Goal: Information Seeking & Learning: Learn about a topic

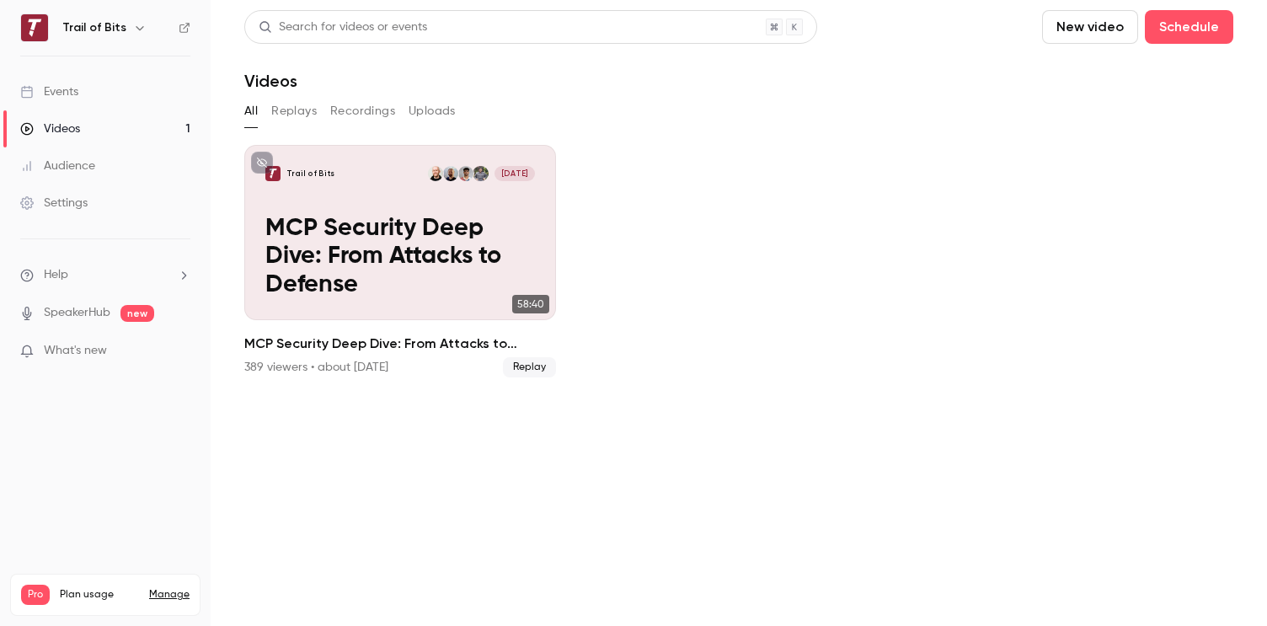
click at [72, 133] on div "Videos" at bounding box center [50, 128] width 60 height 17
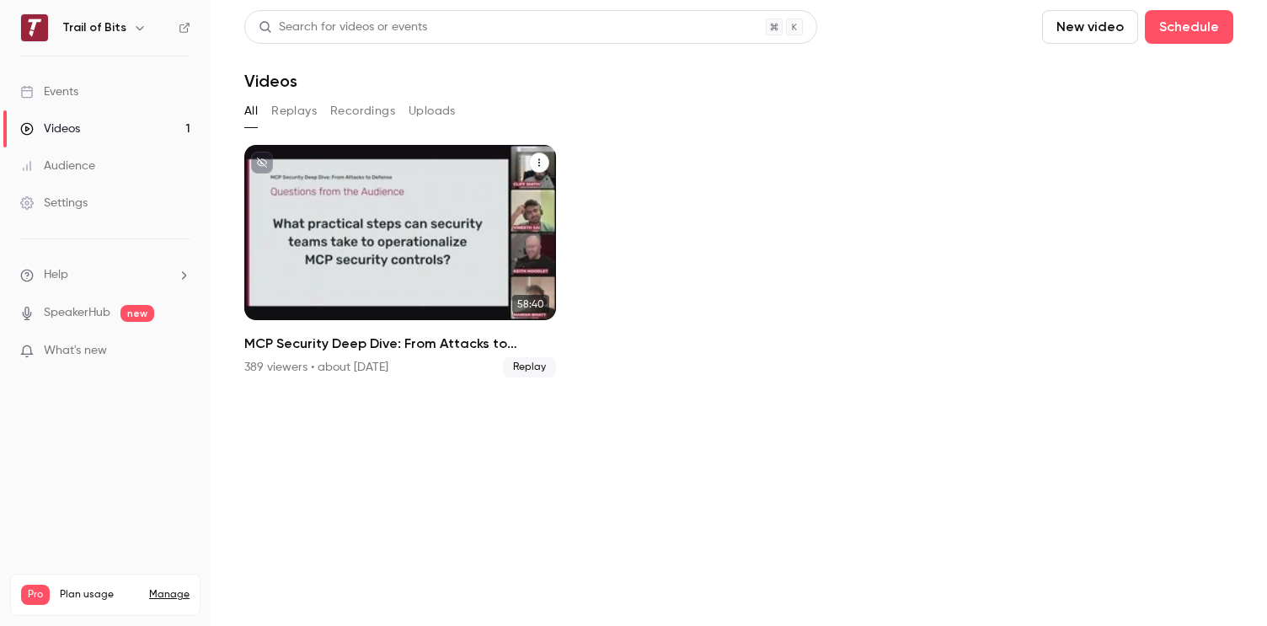
click at [401, 266] on p "MCP Security Deep Dive: From Attacks to Defense" at bounding box center [399, 257] width 269 height 85
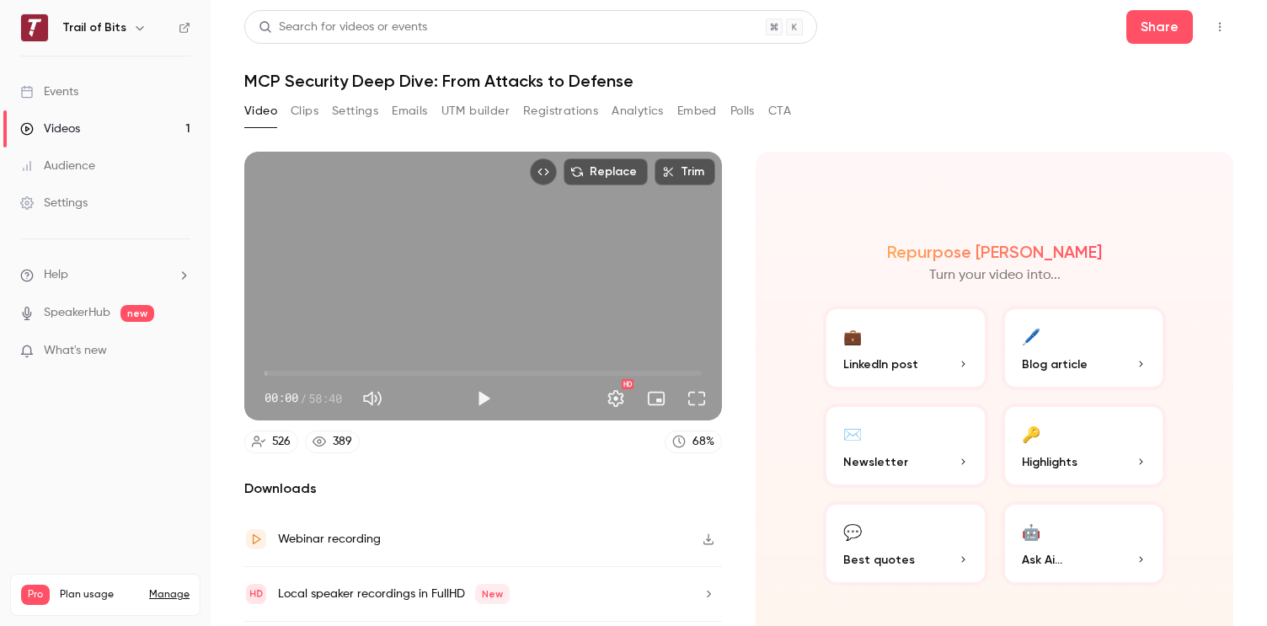
click at [303, 114] on button "Clips" at bounding box center [305, 111] width 28 height 27
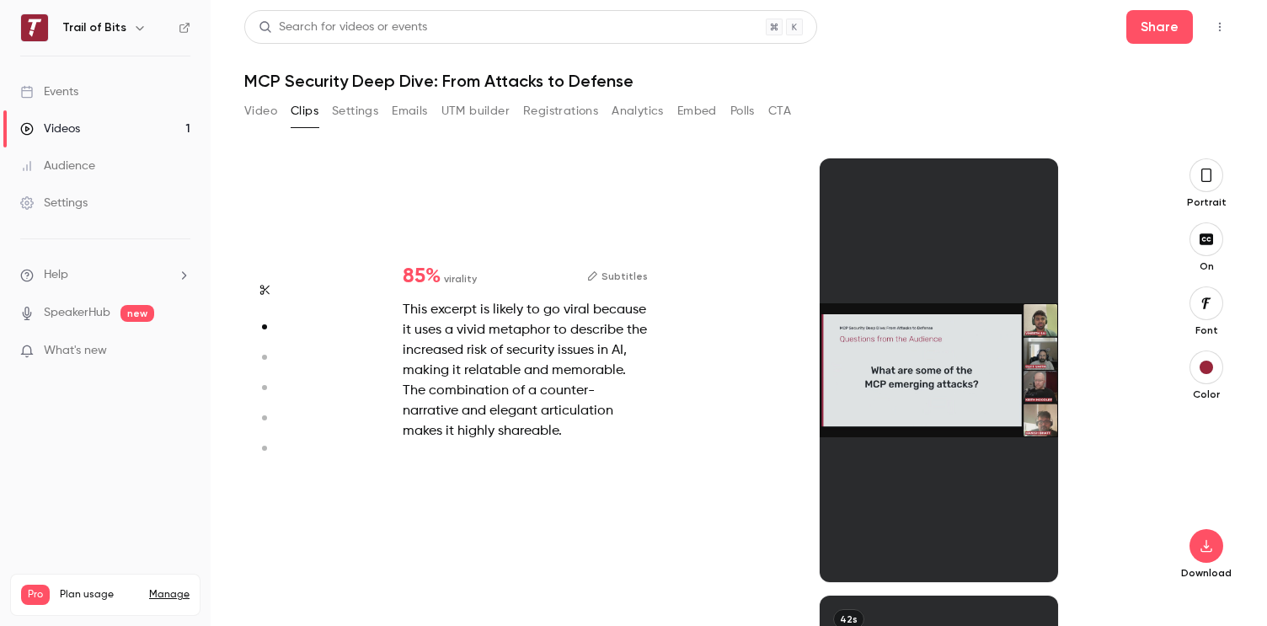
scroll to position [437, 0]
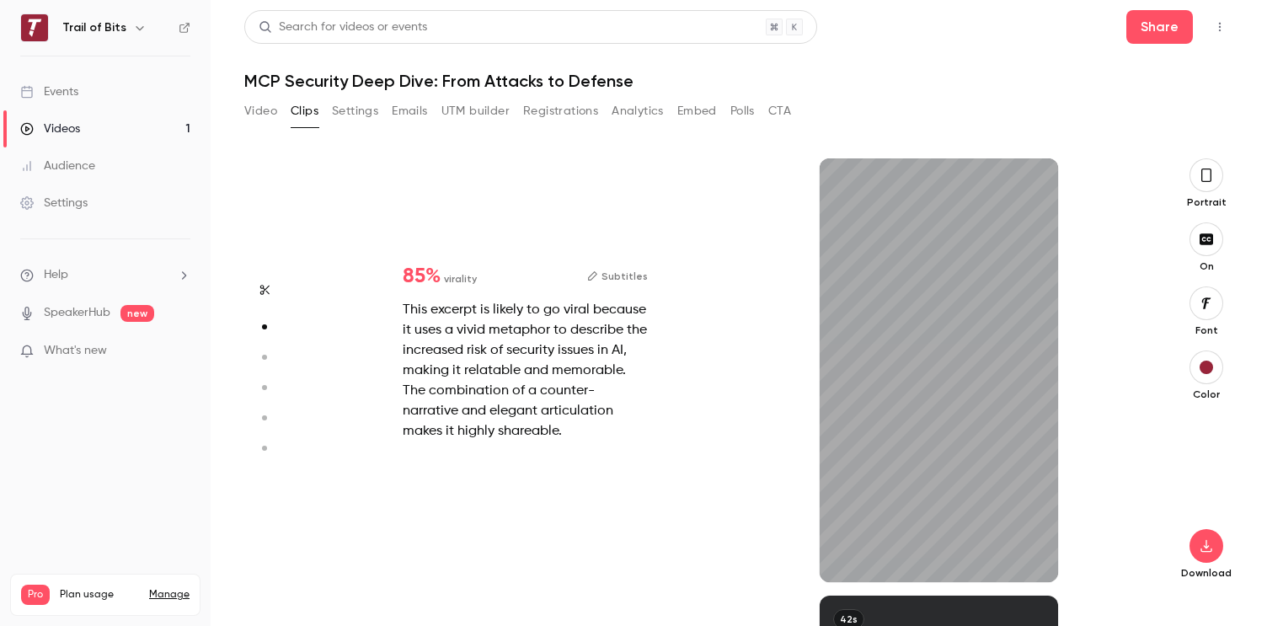
type input "*"
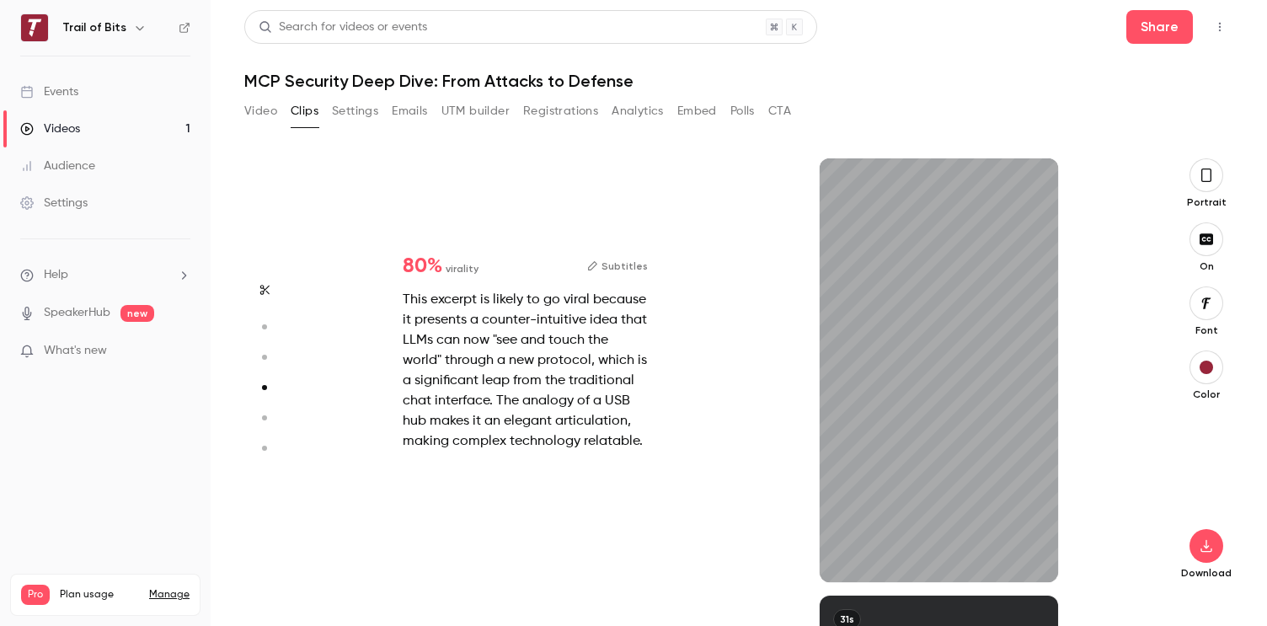
type input "*"
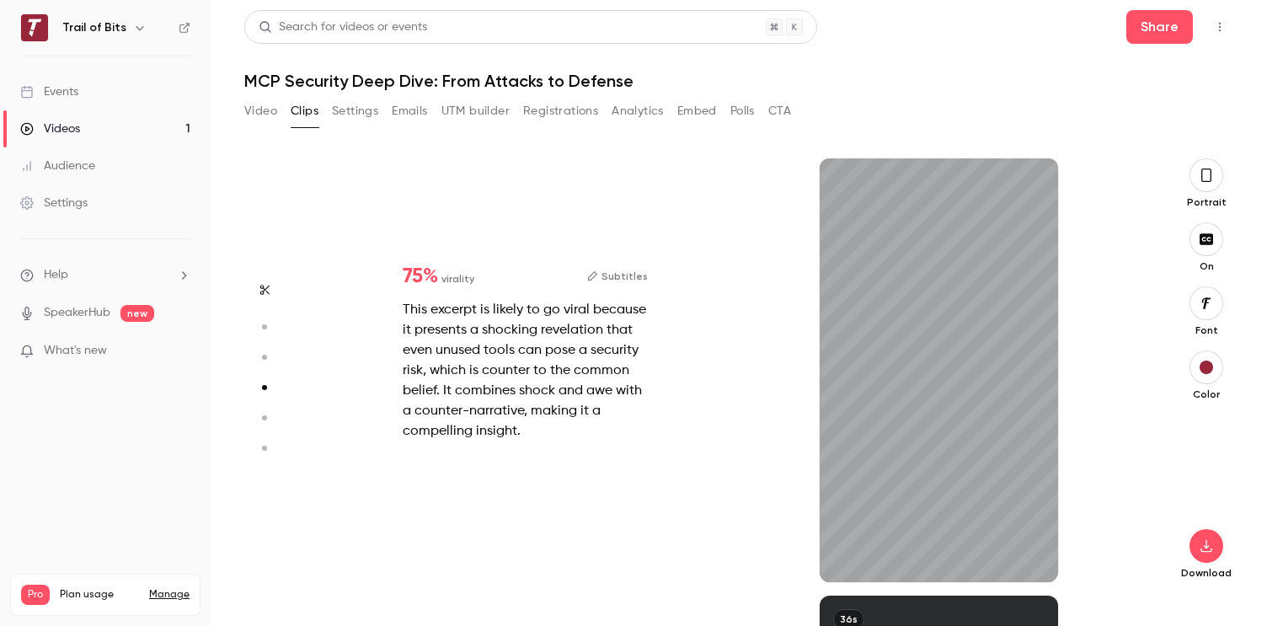
scroll to position [1311, 0]
click at [621, 276] on button "Subtitles" at bounding box center [617, 276] width 61 height 20
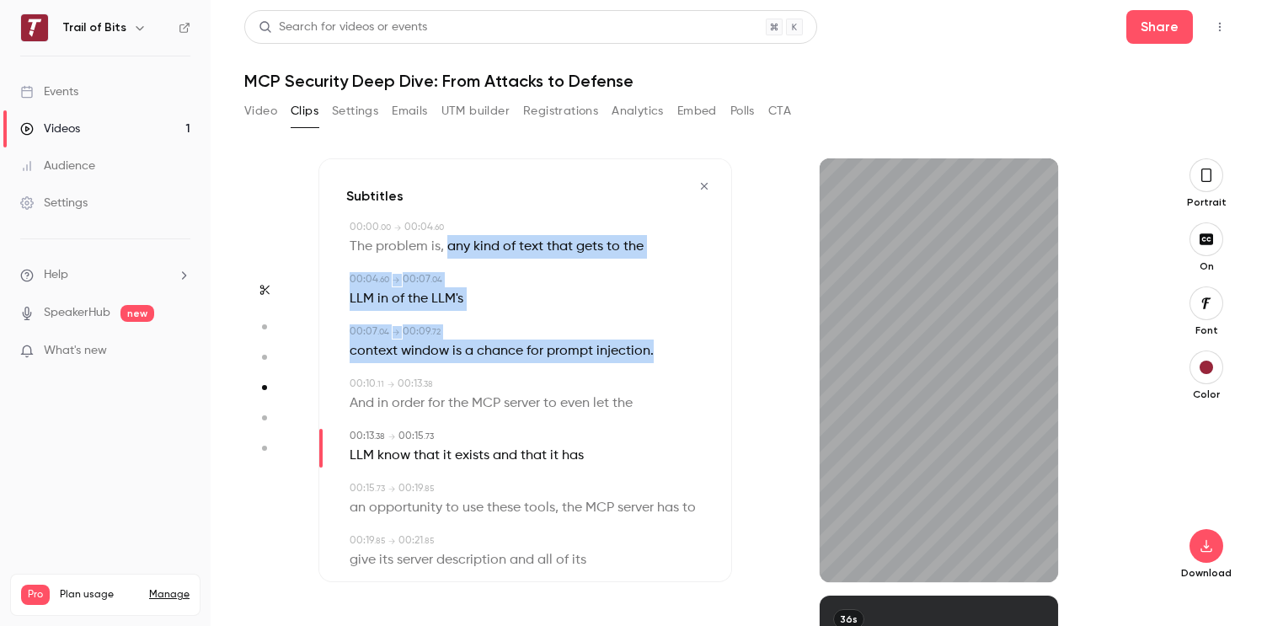
drag, startPoint x: 662, startPoint y: 351, endPoint x: 446, endPoint y: 250, distance: 238.1
click at [446, 250] on div "Subtitles 00:00 . 00 → 00:04 . 60 The problem is , any kind of text that gets t…" at bounding box center [524, 370] width 413 height 424
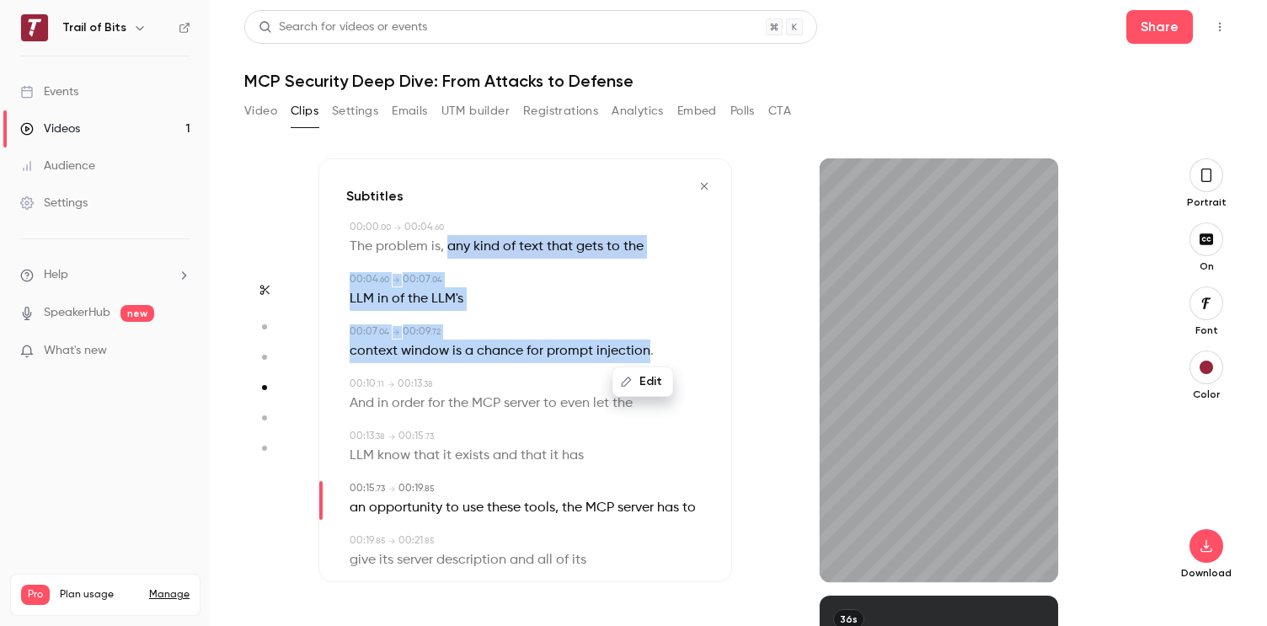
copy div "any kind of text that gets to the 00:04 . 60 → 00:07 . 04 LLM in of the LLM's 0…"
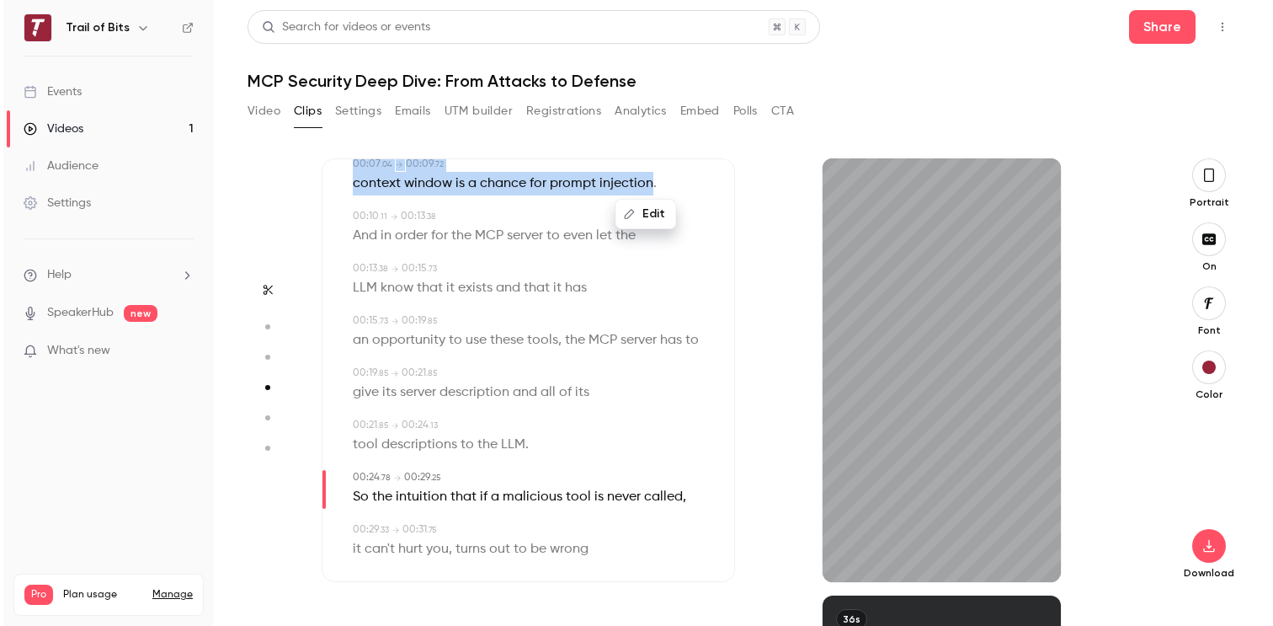
scroll to position [188, 0]
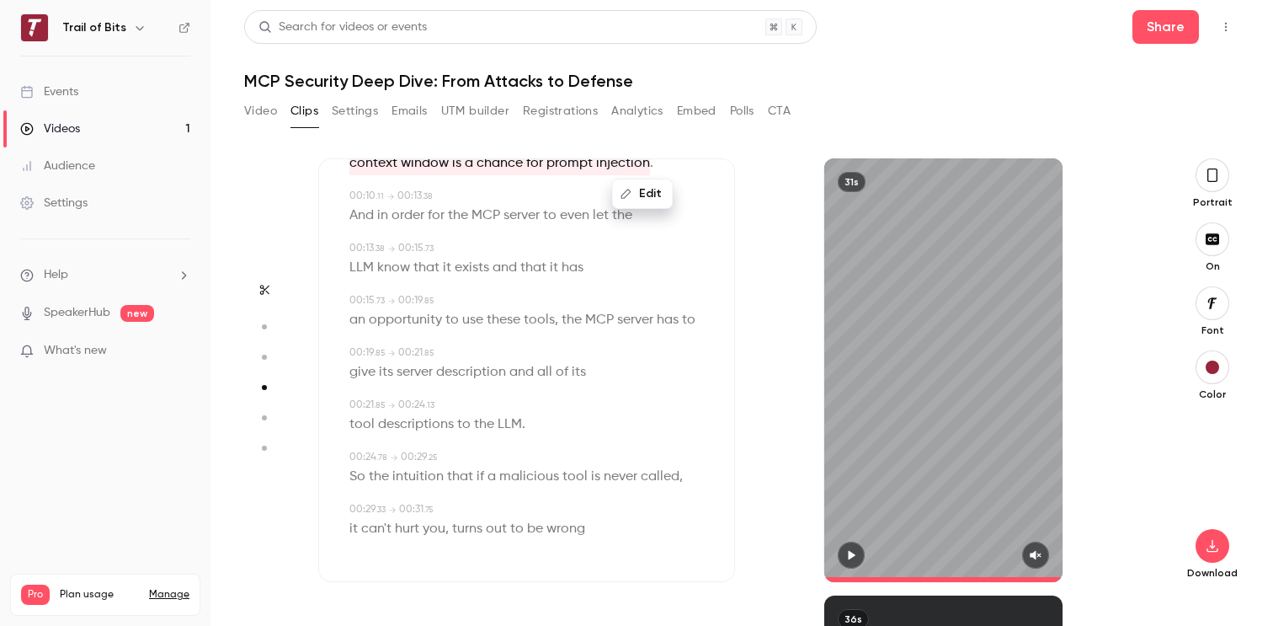
type input "****"
